Goal: Navigation & Orientation: Find specific page/section

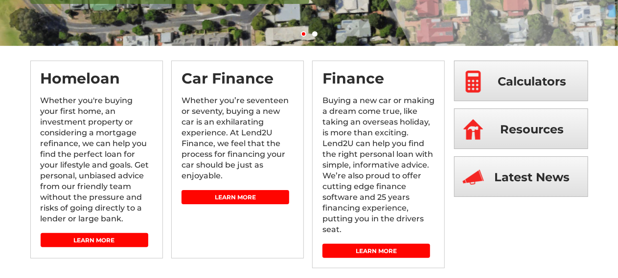
scroll to position [245, 0]
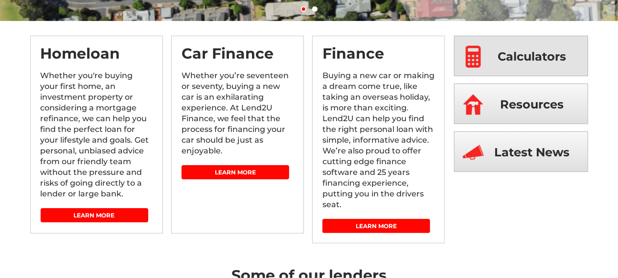
click at [504, 57] on span "Calculators" at bounding box center [532, 56] width 69 height 41
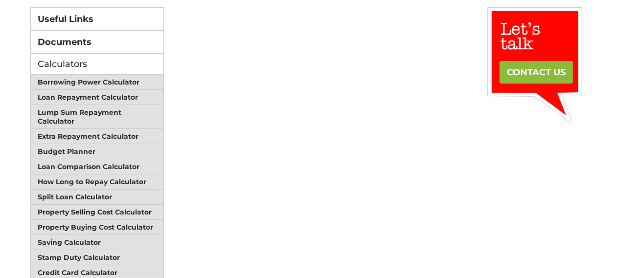
scroll to position [147, 0]
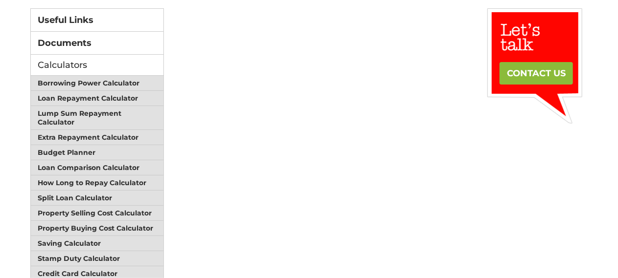
click at [514, 159] on div "Useful Links Documents Calculators Borrowing Power Calculator Loan Repayment Ca…" at bounding box center [309, 229] width 558 height 442
click at [524, 136] on div "Useful Links Documents Calculators Borrowing Power Calculator Loan Repayment Ca…" at bounding box center [309, 229] width 558 height 442
click at [530, 161] on div "Useful Links Documents Calculators Borrowing Power Calculator Loan Repayment Ca…" at bounding box center [309, 229] width 558 height 442
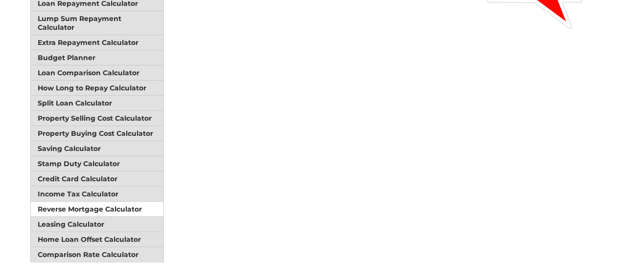
scroll to position [245, 0]
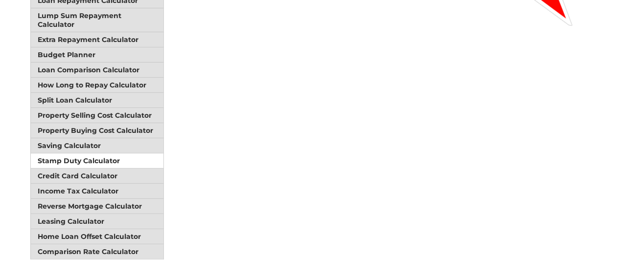
click at [127, 155] on link "Stamp Duty Calculator" at bounding box center [97, 161] width 133 height 15
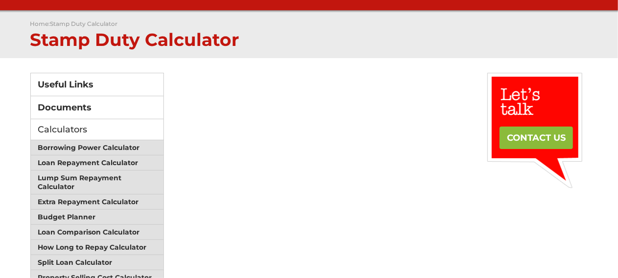
scroll to position [98, 0]
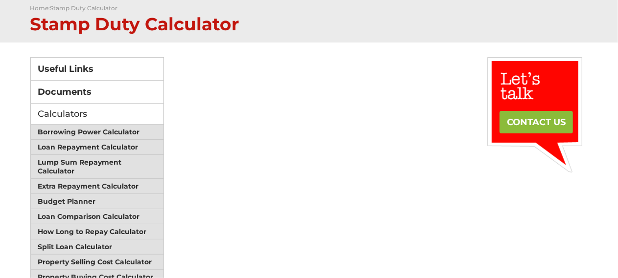
click at [505, 210] on div "Useful Links Documents Calculators Borrowing Power Calculator Loan Repayment Ca…" at bounding box center [309, 253] width 558 height 393
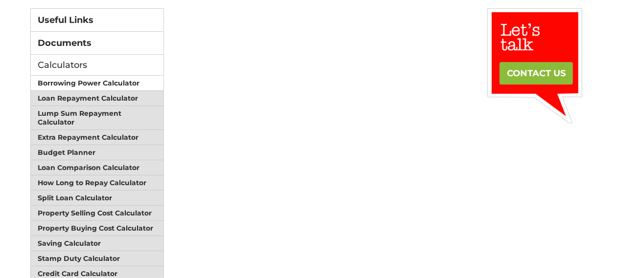
click at [130, 86] on link "Borrowing Power Calculator" at bounding box center [97, 83] width 133 height 15
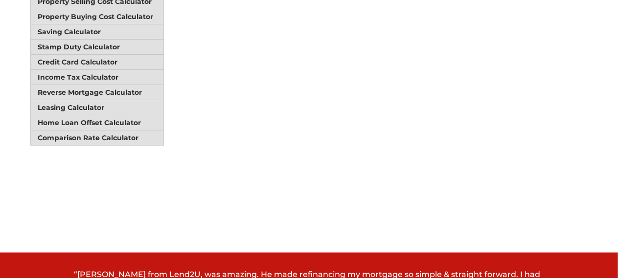
scroll to position [294, 0]
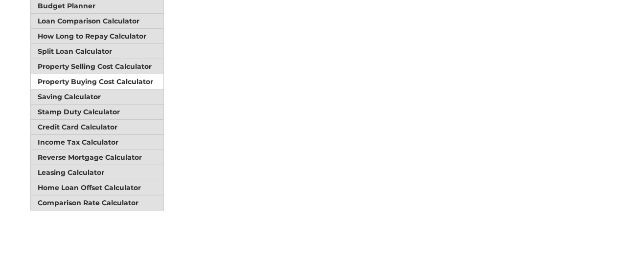
click at [115, 76] on link "Property Buying Cost Calculator" at bounding box center [97, 81] width 133 height 15
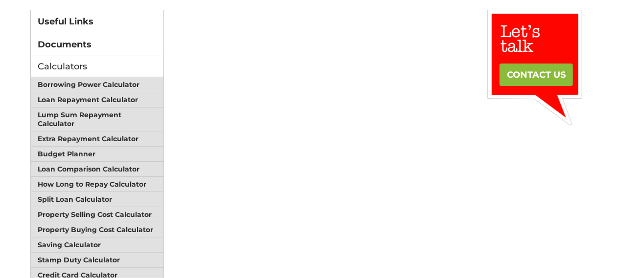
scroll to position [147, 0]
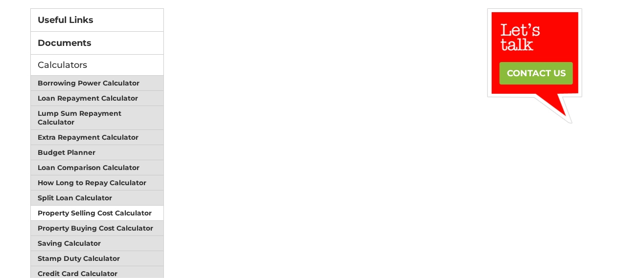
click at [136, 206] on link "Property Selling Cost Calculator" at bounding box center [97, 213] width 133 height 15
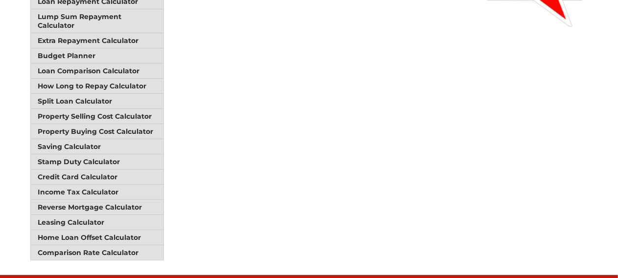
scroll to position [245, 0]
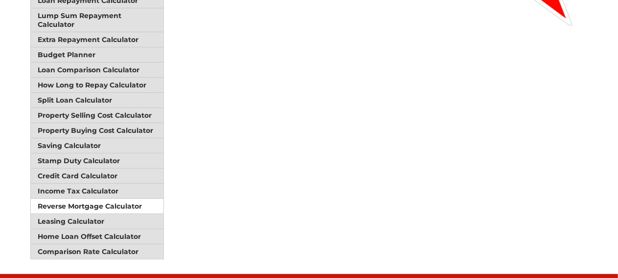
click at [119, 199] on link "Reverse Mortgage Calculator" at bounding box center [97, 206] width 133 height 15
